Goal: Information Seeking & Learning: Learn about a topic

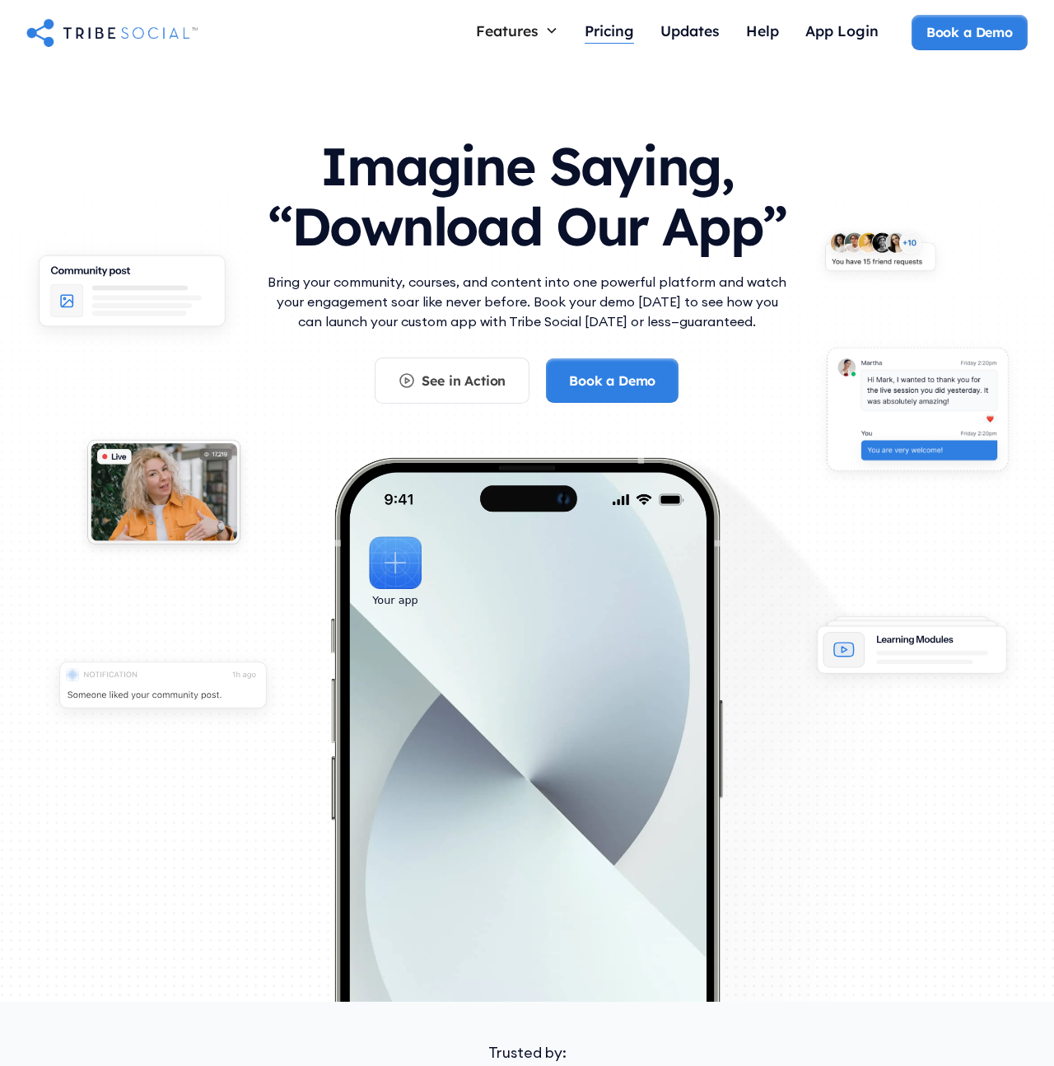
click at [623, 36] on div "Pricing" at bounding box center [609, 30] width 49 height 18
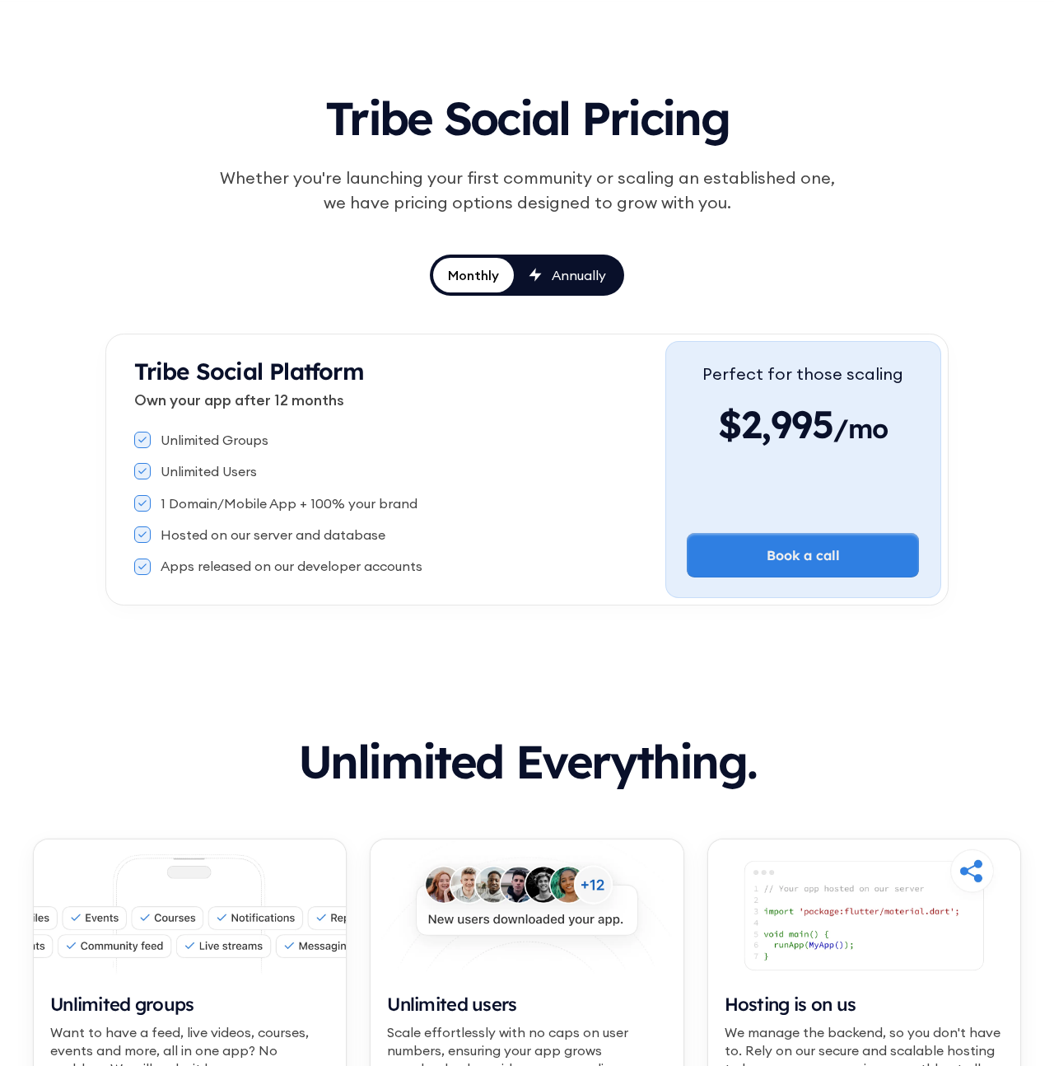
scroll to position [56, 0]
click at [589, 265] on div "Annually" at bounding box center [579, 274] width 54 height 18
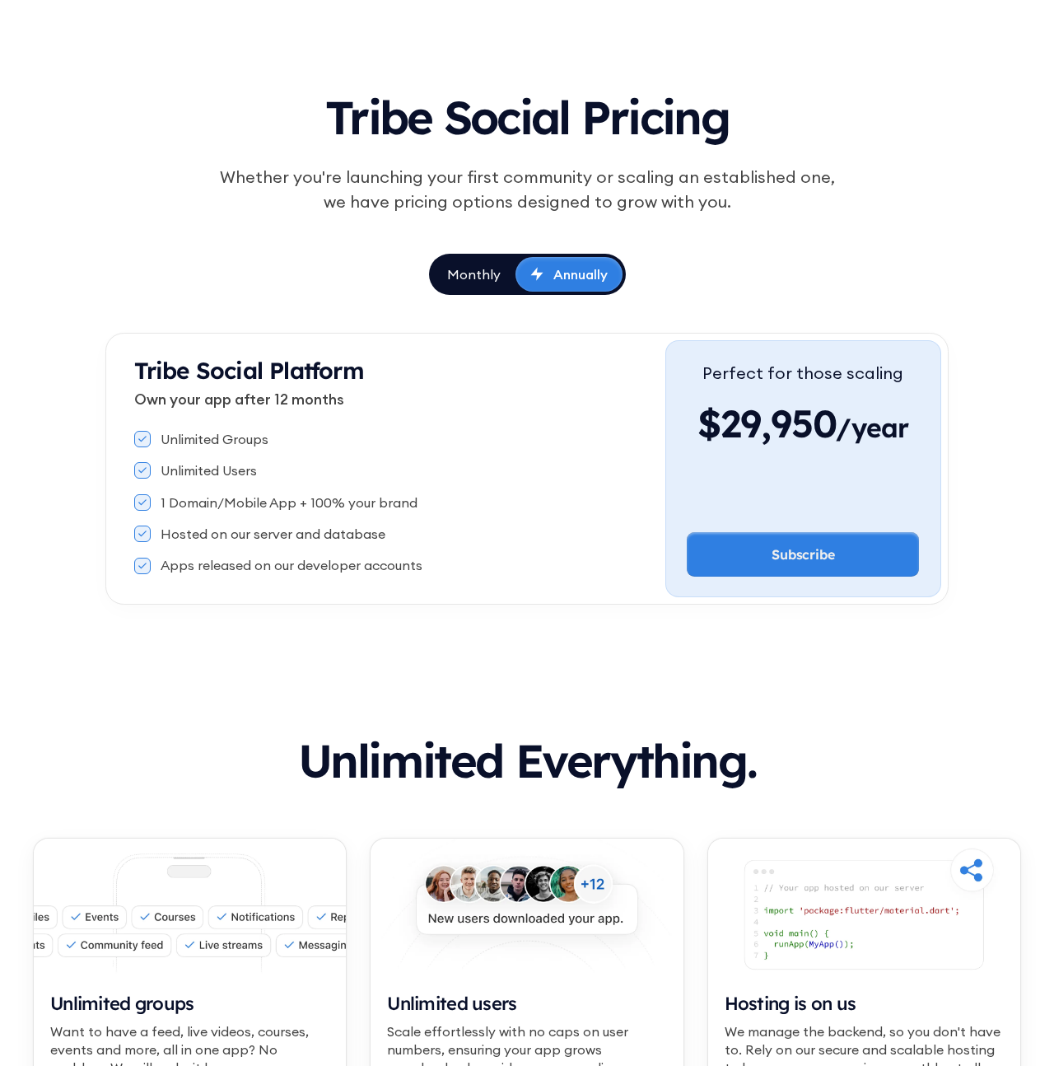
click at [470, 280] on div "Monthly" at bounding box center [474, 274] width 54 height 18
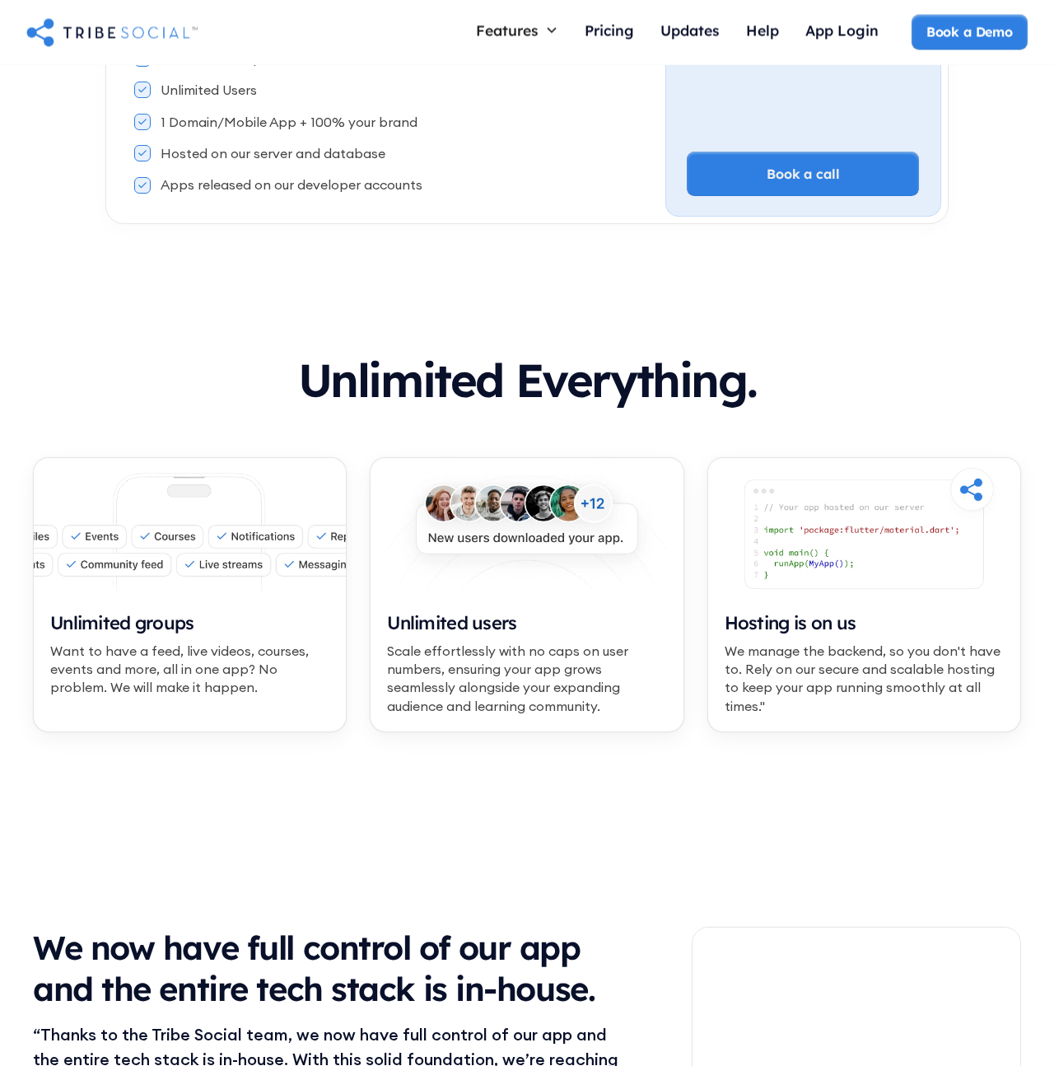
scroll to position [0, 0]
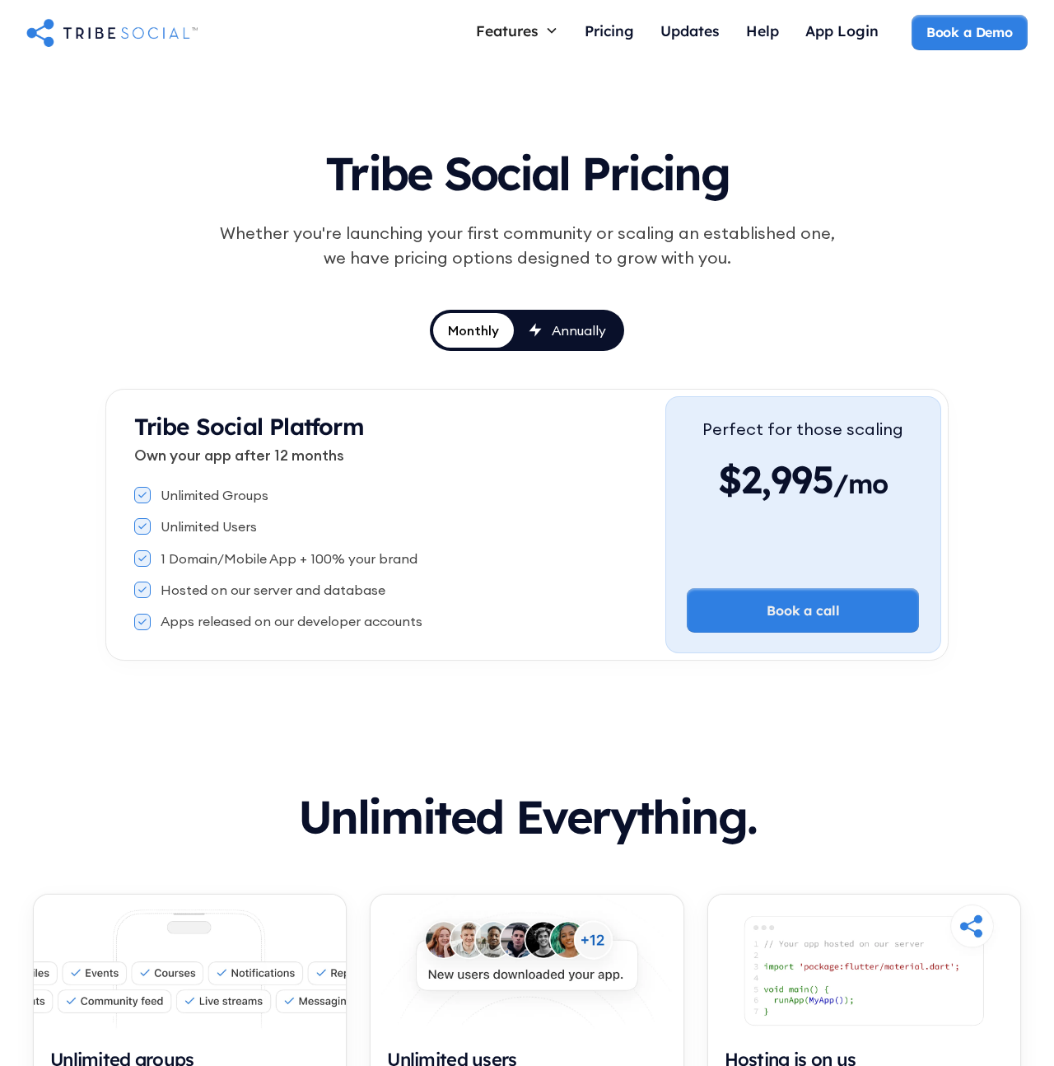
click at [159, 21] on img "home" at bounding box center [111, 32] width 171 height 33
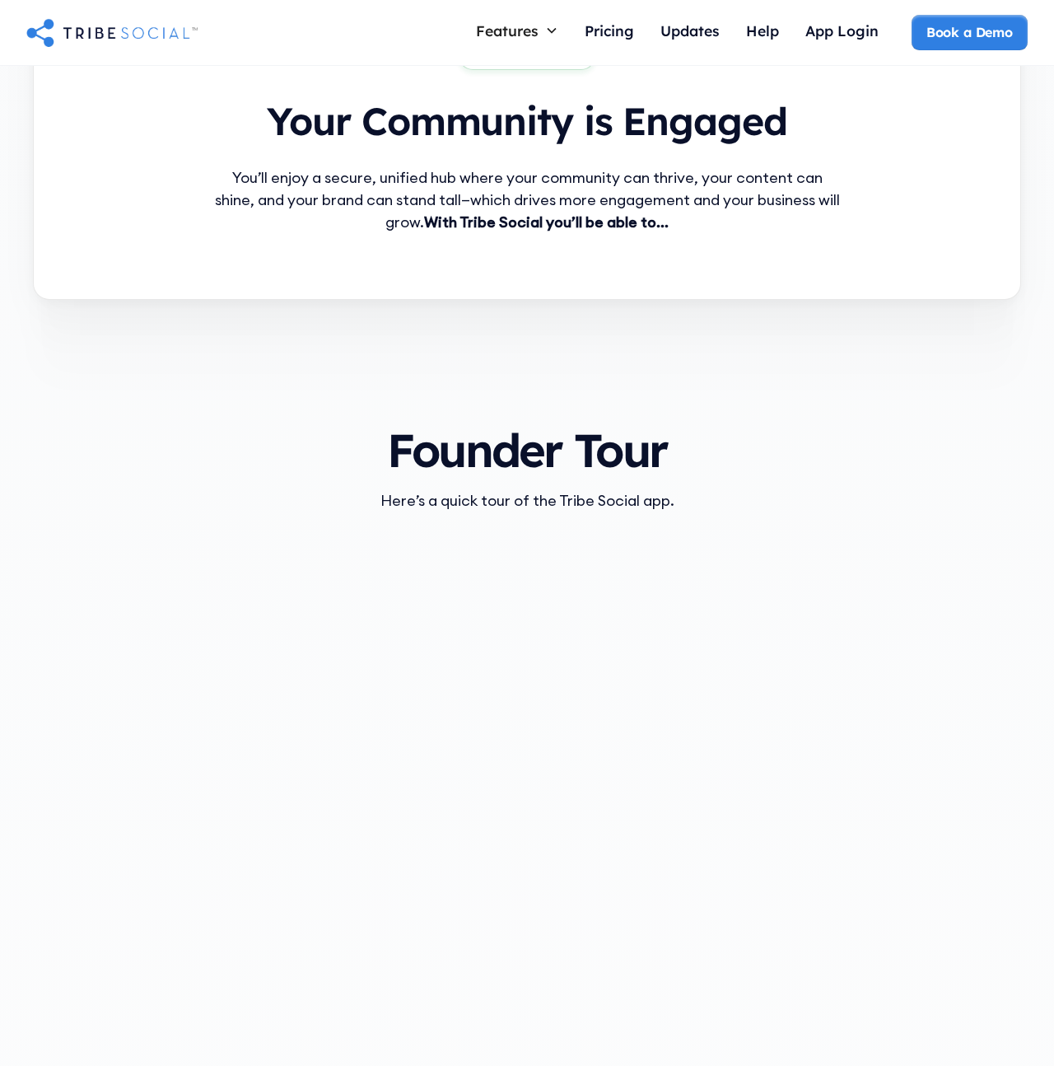
scroll to position [1506, 0]
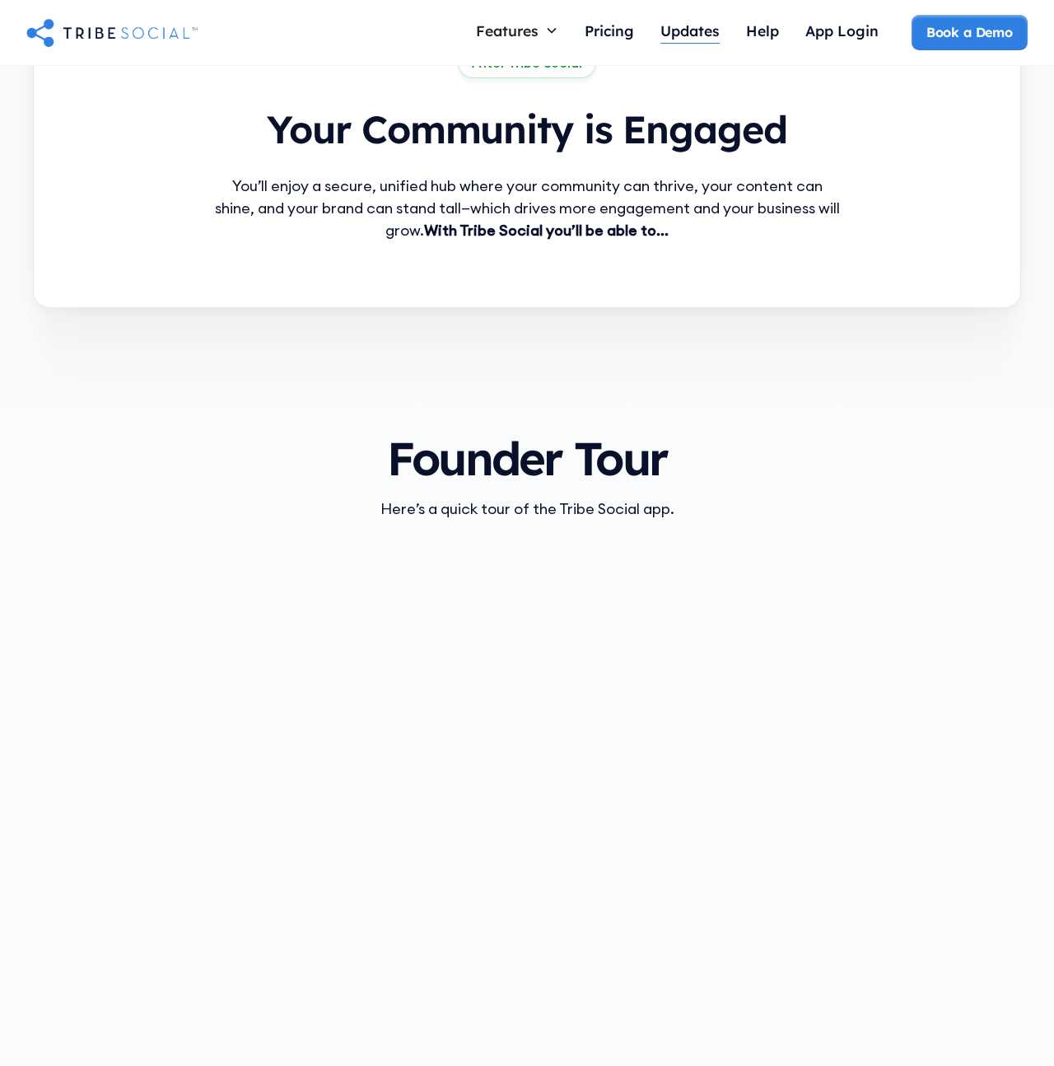
click at [707, 31] on div "Updates" at bounding box center [690, 30] width 59 height 18
